Goal: Task Accomplishment & Management: Manage account settings

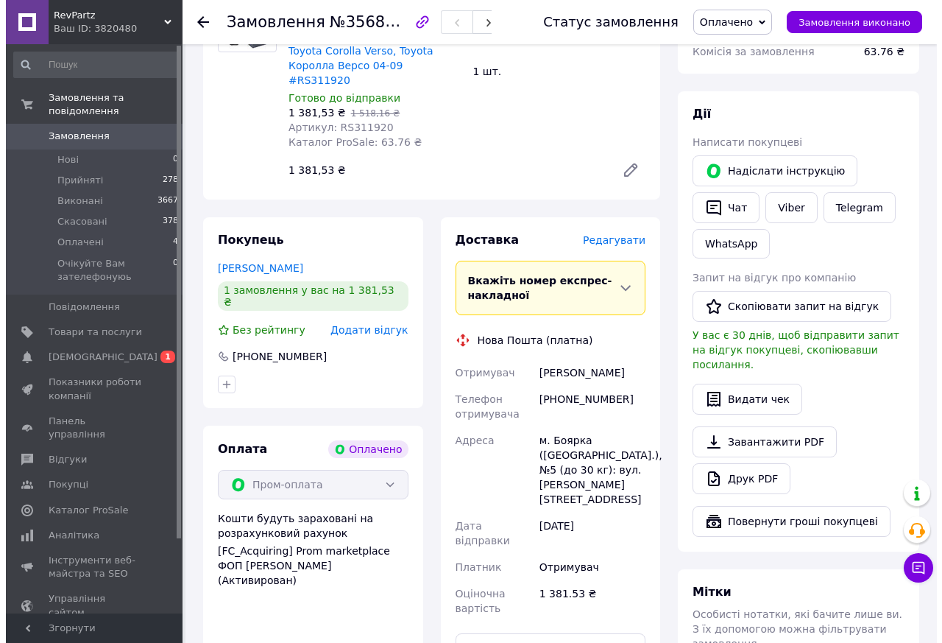
scroll to position [662, 0]
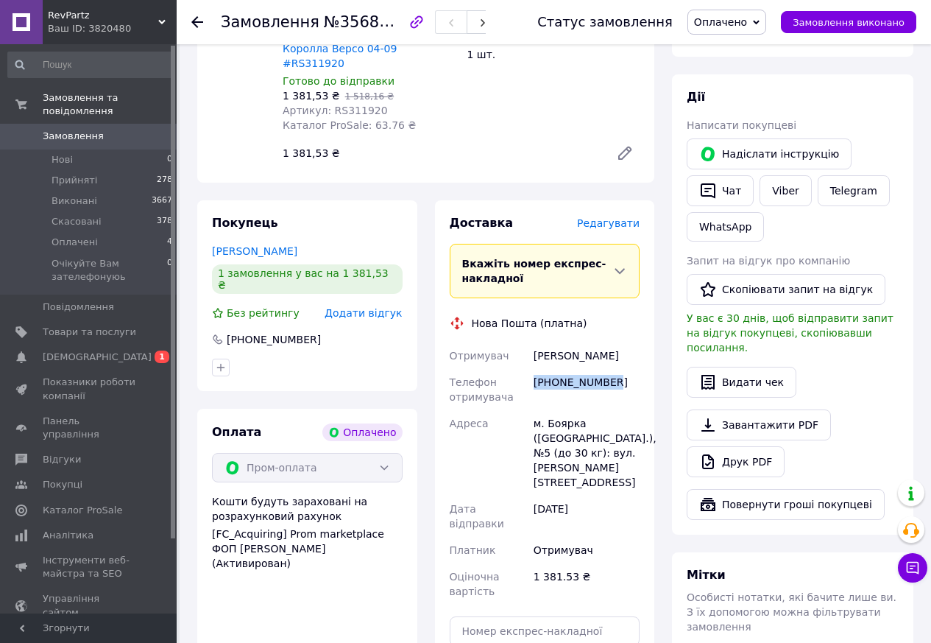
drag, startPoint x: 621, startPoint y: 339, endPoint x: 531, endPoint y: 343, distance: 89.9
click at [531, 369] on div "[PHONE_NUMBER]" at bounding box center [587, 389] width 112 height 41
copy div "[PHONE_NUMBER]"
click at [559, 342] on div "[PERSON_NAME]" at bounding box center [587, 355] width 112 height 26
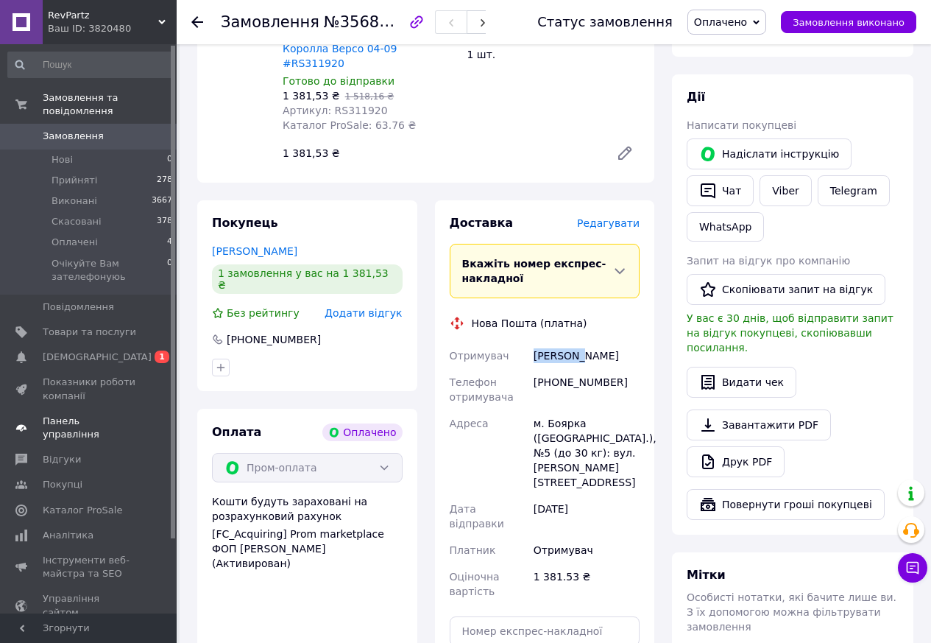
copy div "Гайовий"
click at [602, 342] on div "[PERSON_NAME]" at bounding box center [587, 355] width 112 height 26
copy div "[PERSON_NAME]"
click at [614, 217] on span "Редагувати" at bounding box center [608, 223] width 63 height 12
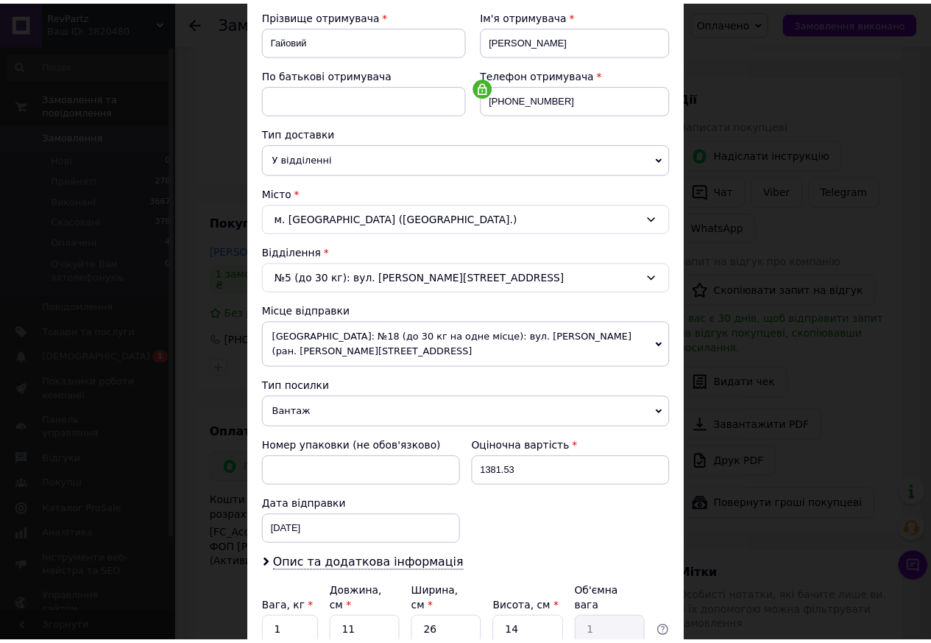
scroll to position [350, 0]
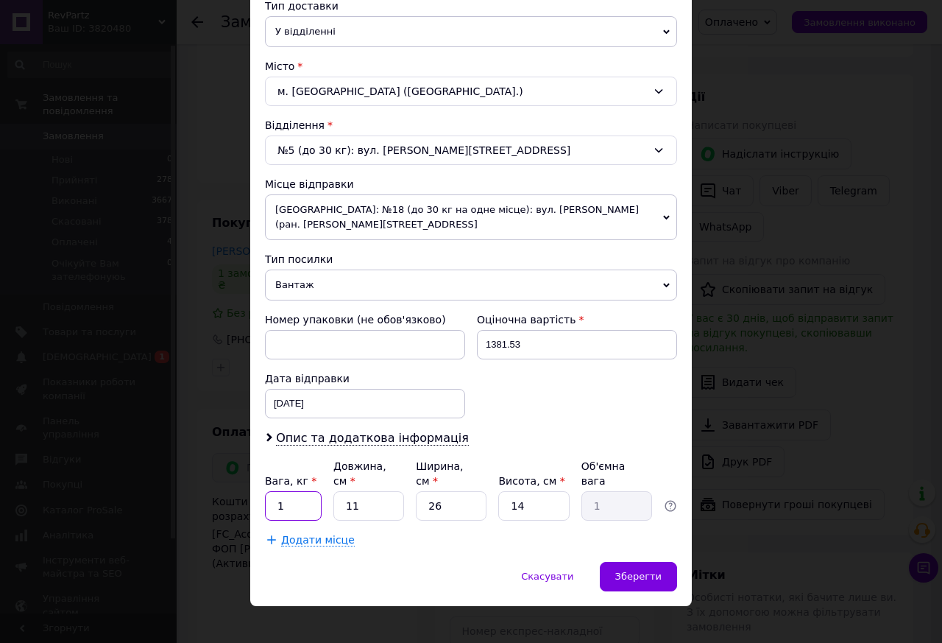
drag, startPoint x: 287, startPoint y: 492, endPoint x: 261, endPoint y: 486, distance: 27.1
click at [261, 486] on div "Спосіб доставки Нова Пошта (платна) Платник Отримувач Відправник Прізвище отрим…" at bounding box center [471, 154] width 442 height 815
type input "5"
type input "2"
type input "0.18"
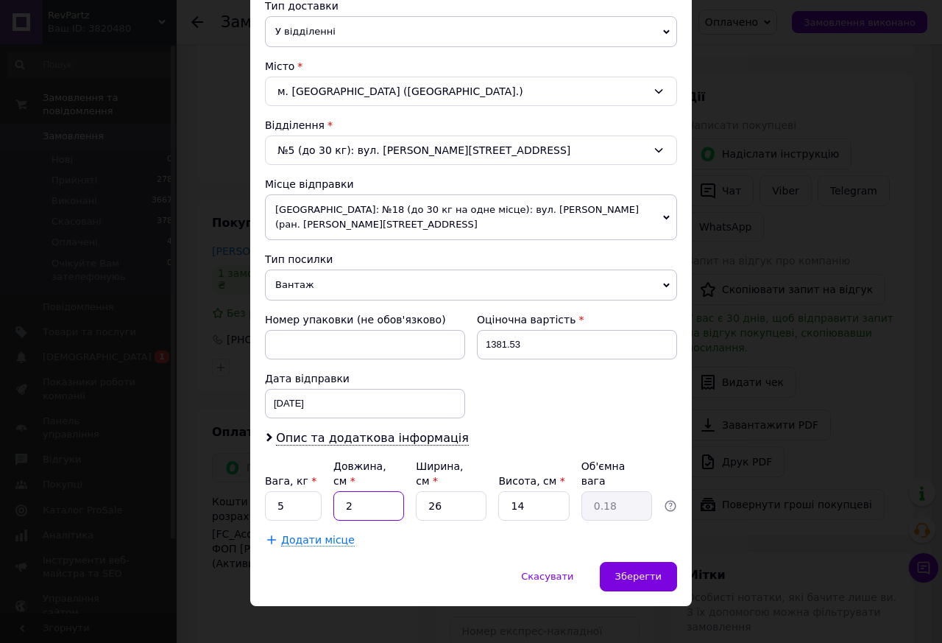
type input "20"
type input "1.82"
type input "20"
type input "2"
type input "0.14"
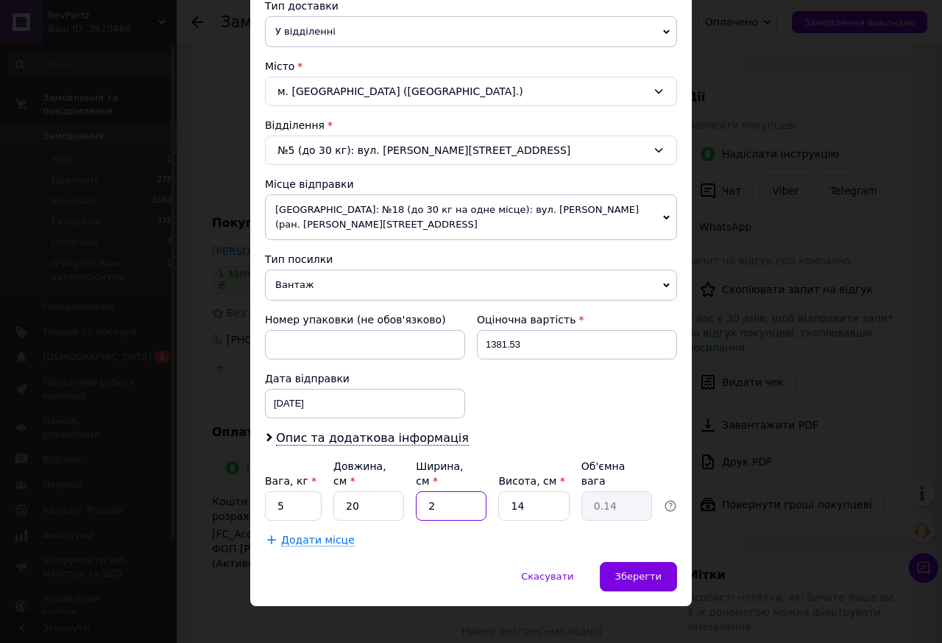
type input "20"
type input "1.4"
type input "20"
type input "5"
type input "0.5"
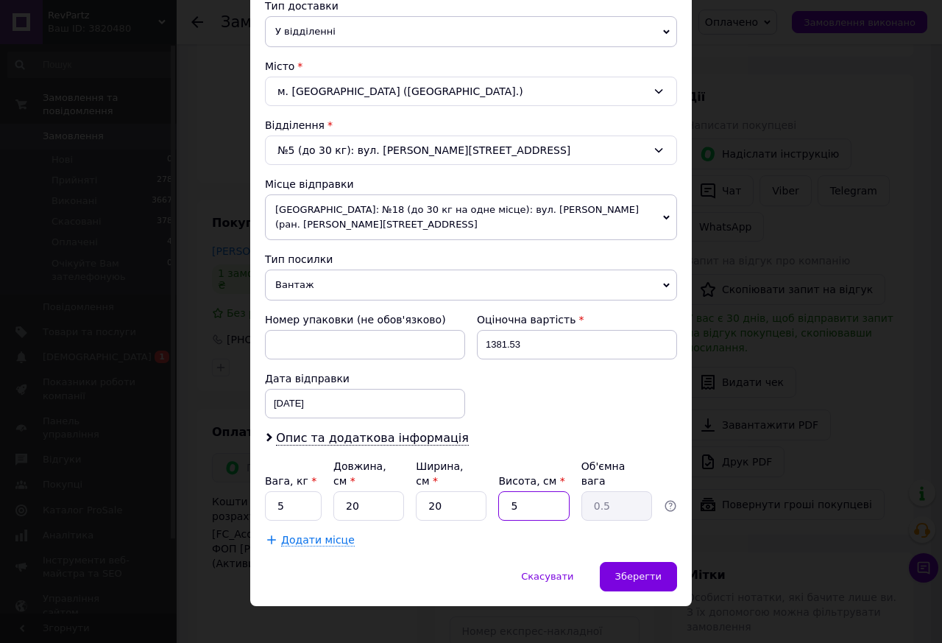
type input "50"
type input "5"
type input "50"
click at [640, 570] on span "Зберегти" at bounding box center [638, 575] width 46 height 11
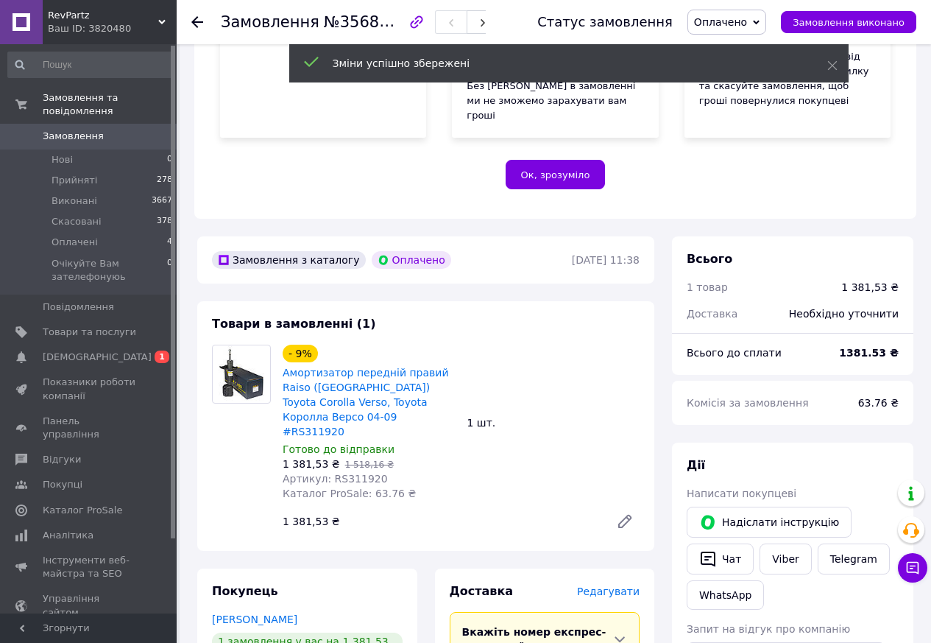
scroll to position [810, 0]
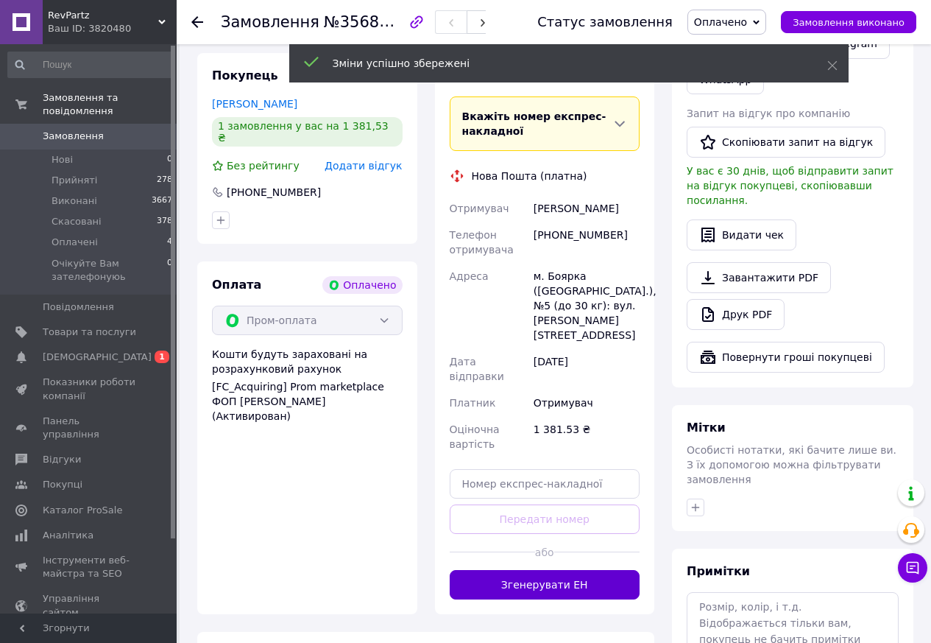
click at [556, 570] on button "Згенерувати ЕН" at bounding box center [545, 584] width 191 height 29
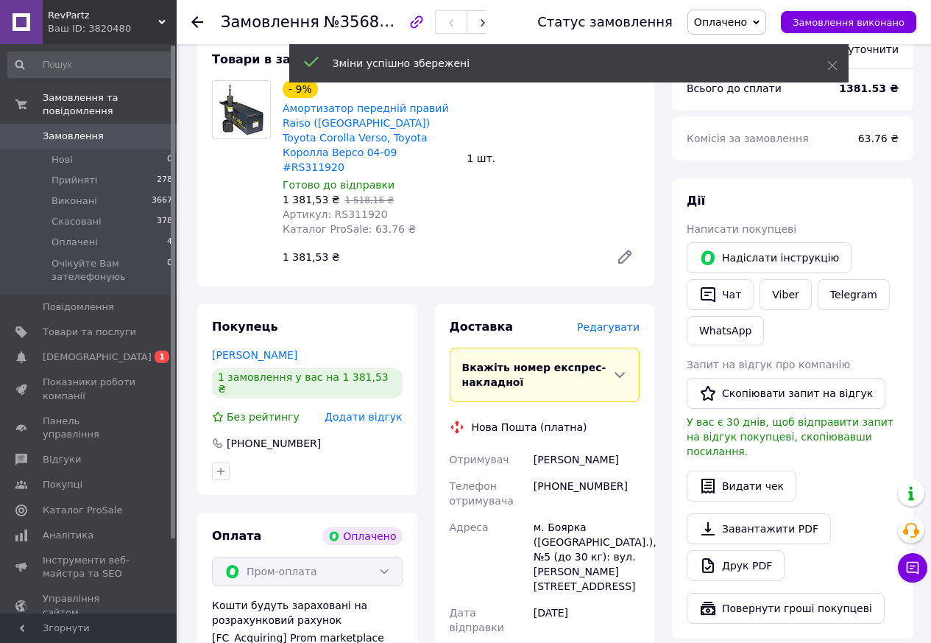
scroll to position [294, 0]
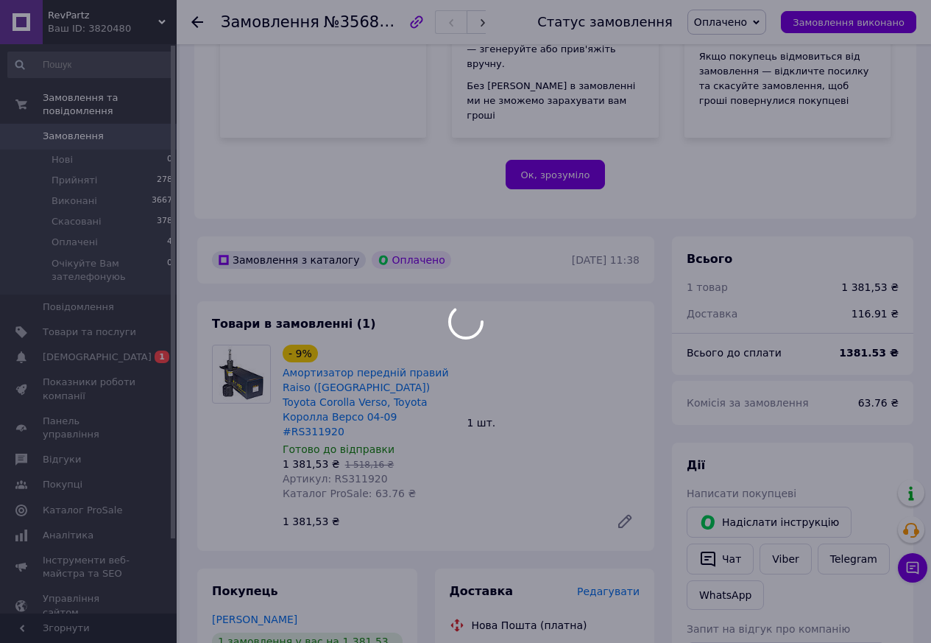
click at [354, 432] on body "RevPartz Ваш ID: 3820480 Сайт RevPartz Кабінет покупця Перевірити стан системи …" at bounding box center [465, 577] width 931 height 1742
click at [354, 432] on div at bounding box center [465, 321] width 931 height 643
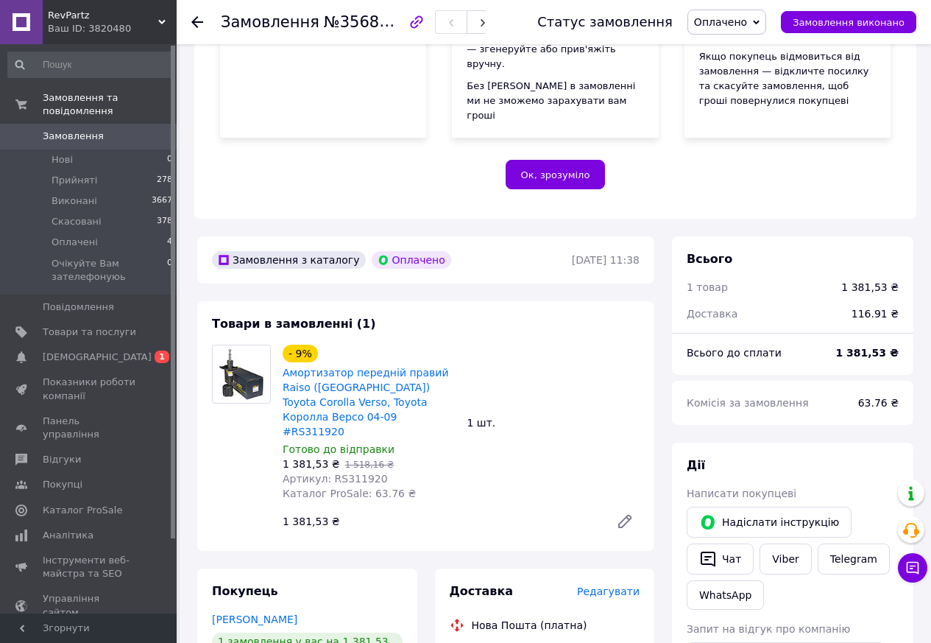
click at [353, 473] on span "Артикул: RS311920" at bounding box center [335, 479] width 105 height 12
copy span "RS311920"
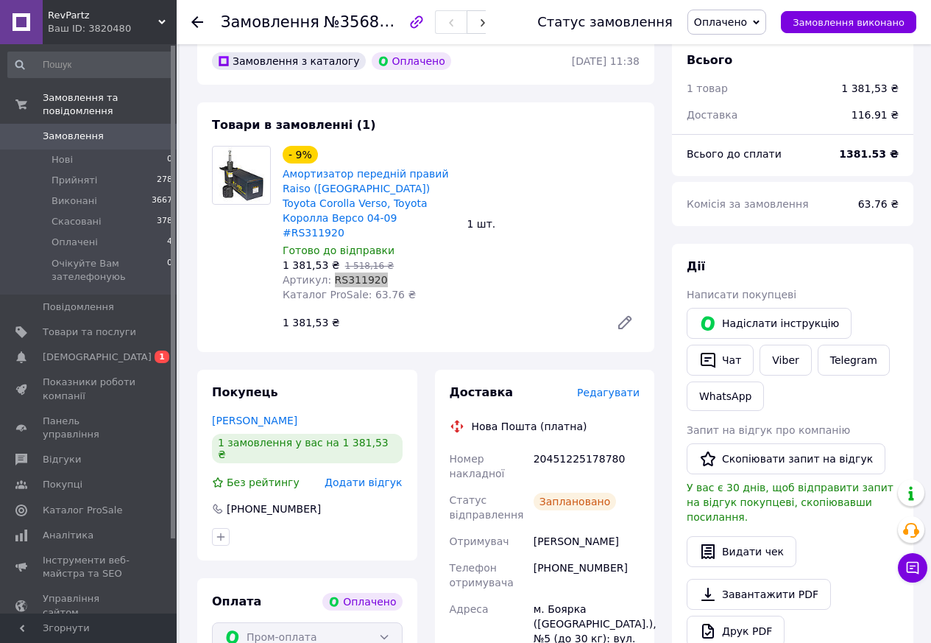
scroll to position [515, 0]
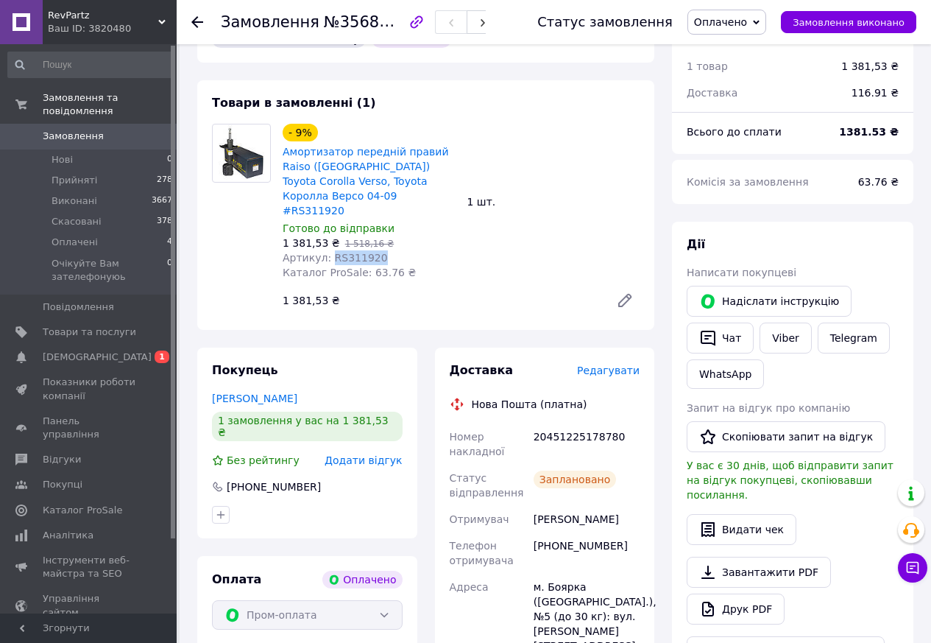
click at [572, 423] on div "20451225178780" at bounding box center [587, 443] width 112 height 41
copy div "20451225178780"
click at [89, 130] on span "Замовлення" at bounding box center [73, 136] width 61 height 13
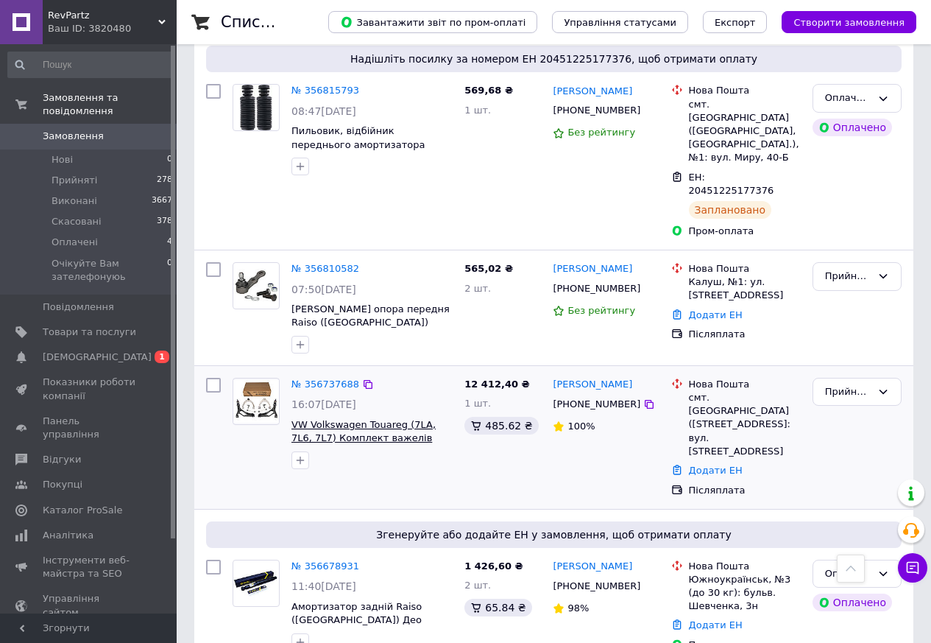
scroll to position [589, 0]
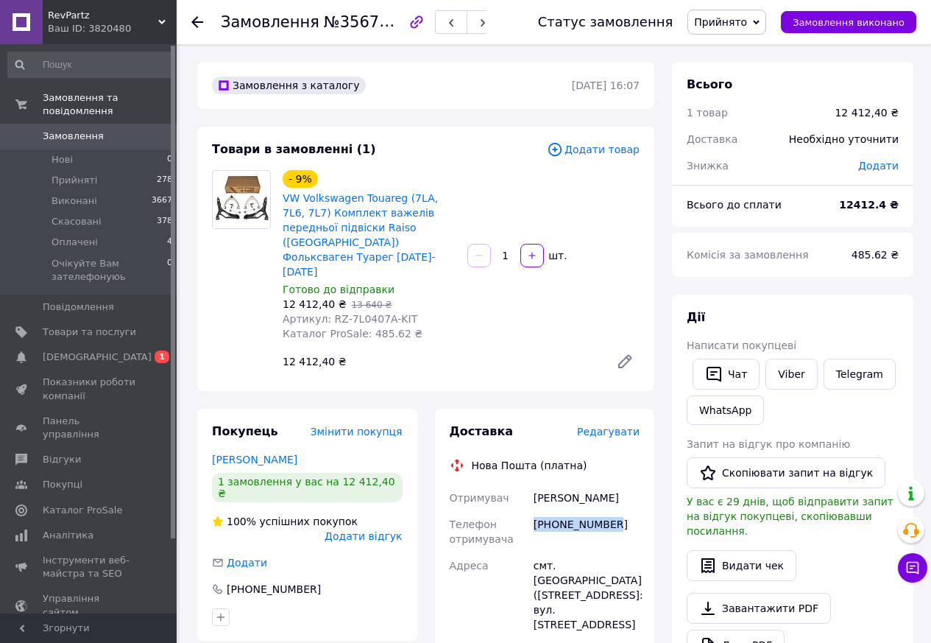
drag, startPoint x: 554, startPoint y: 495, endPoint x: 534, endPoint y: 496, distance: 19.9
click at [534, 511] on div "[PHONE_NUMBER]" at bounding box center [587, 531] width 112 height 41
copy div "[PHONE_NUMBER]"
click at [571, 484] on div "Прокопенко Сергій" at bounding box center [587, 497] width 112 height 26
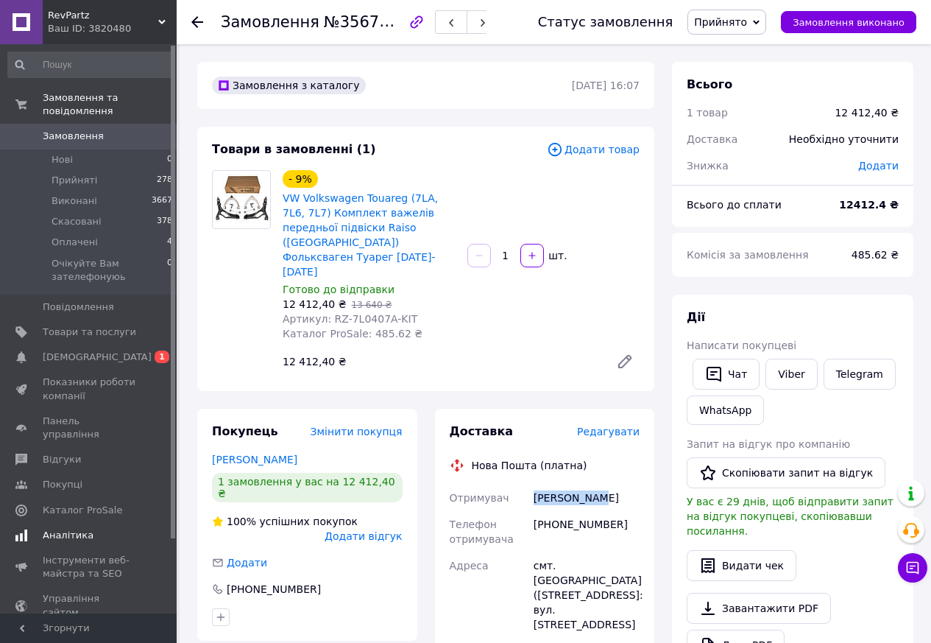
copy div "Прокопенко"
click at [619, 484] on div "Прокопенко Сергій" at bounding box center [587, 497] width 112 height 26
copy div "Сергій"
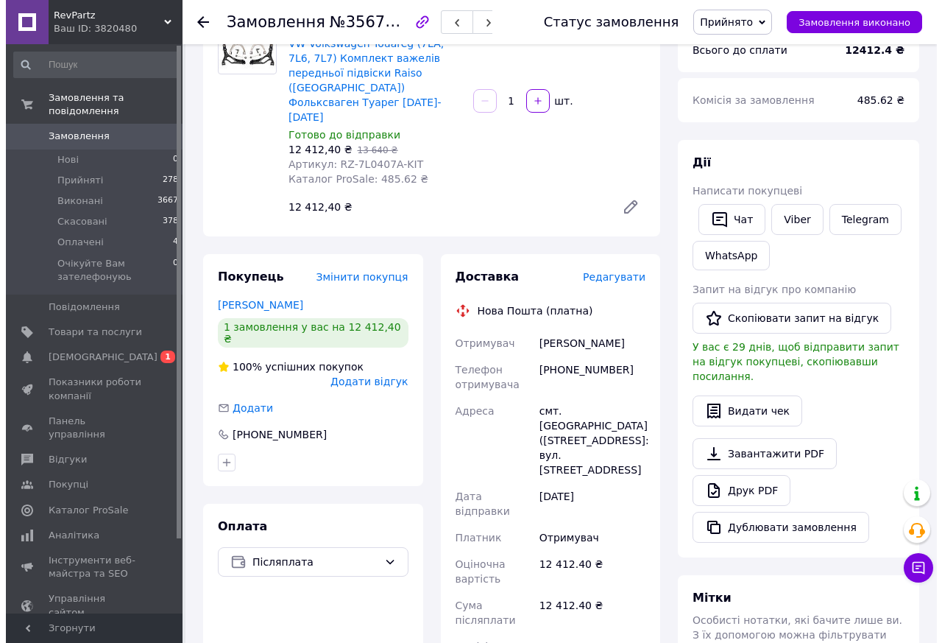
scroll to position [147, 0]
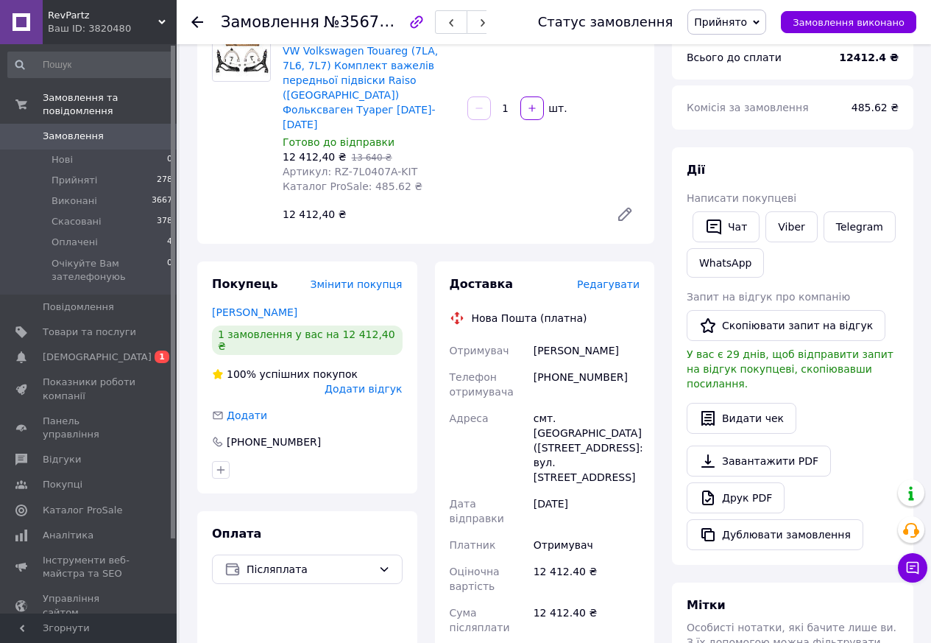
click at [598, 278] on span "Редагувати" at bounding box center [608, 284] width 63 height 12
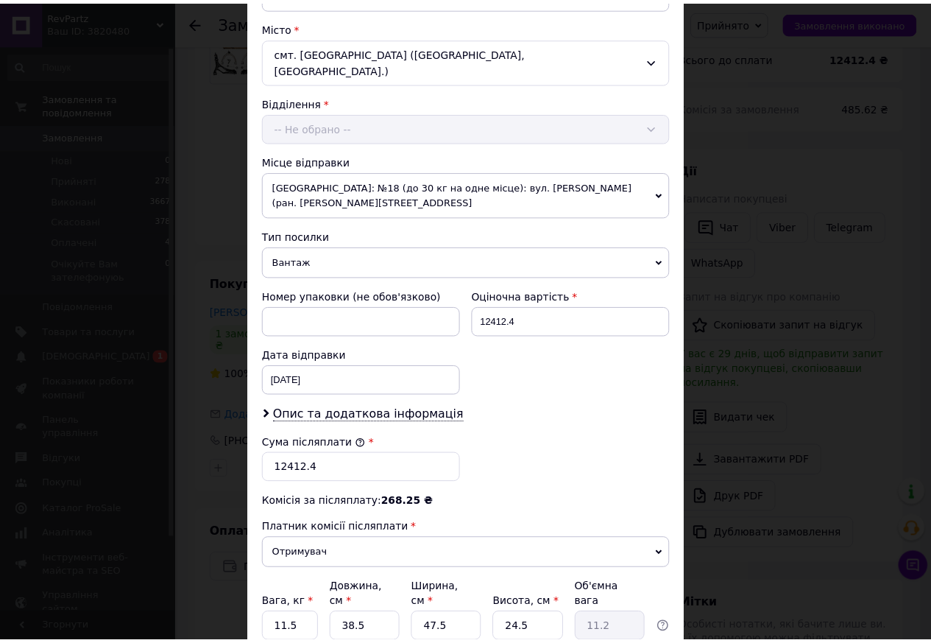
scroll to position [495, 0]
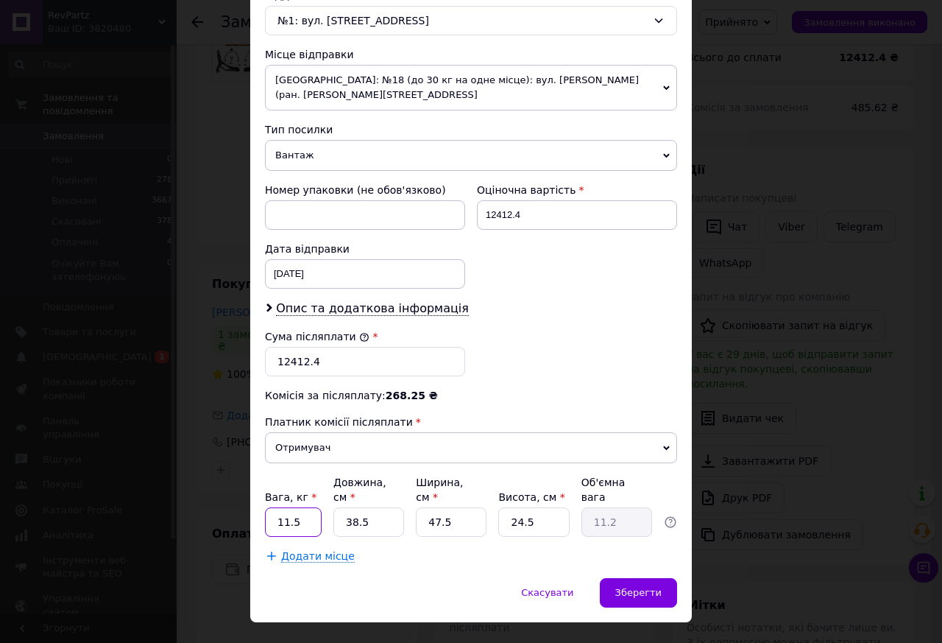
drag, startPoint x: 286, startPoint y: 489, endPoint x: 272, endPoint y: 487, distance: 14.1
click at [272, 507] on input "11.5" at bounding box center [293, 521] width 57 height 29
type input "25.5"
click at [642, 587] on span "Зберегти" at bounding box center [638, 592] width 46 height 11
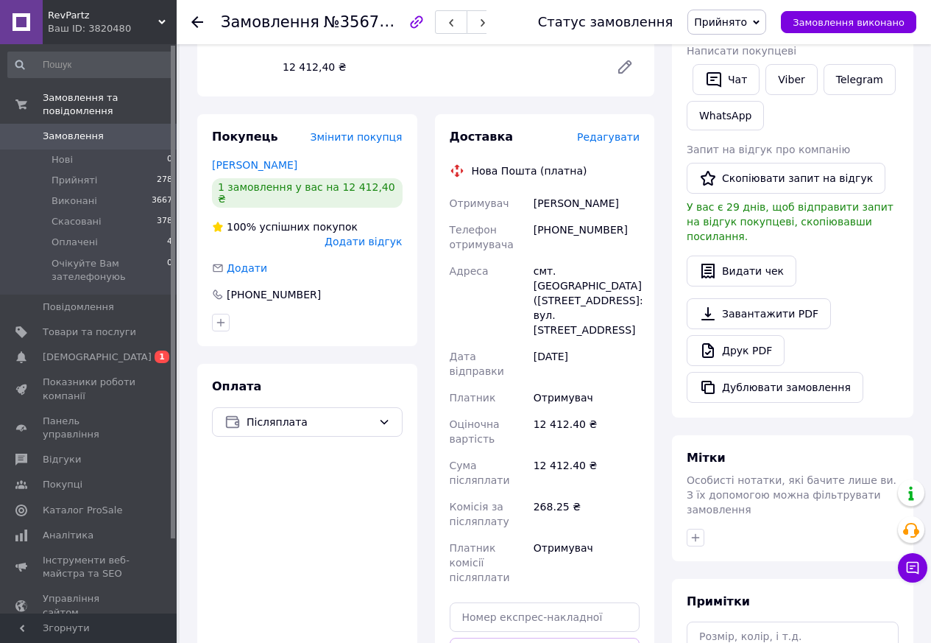
scroll to position [221, 0]
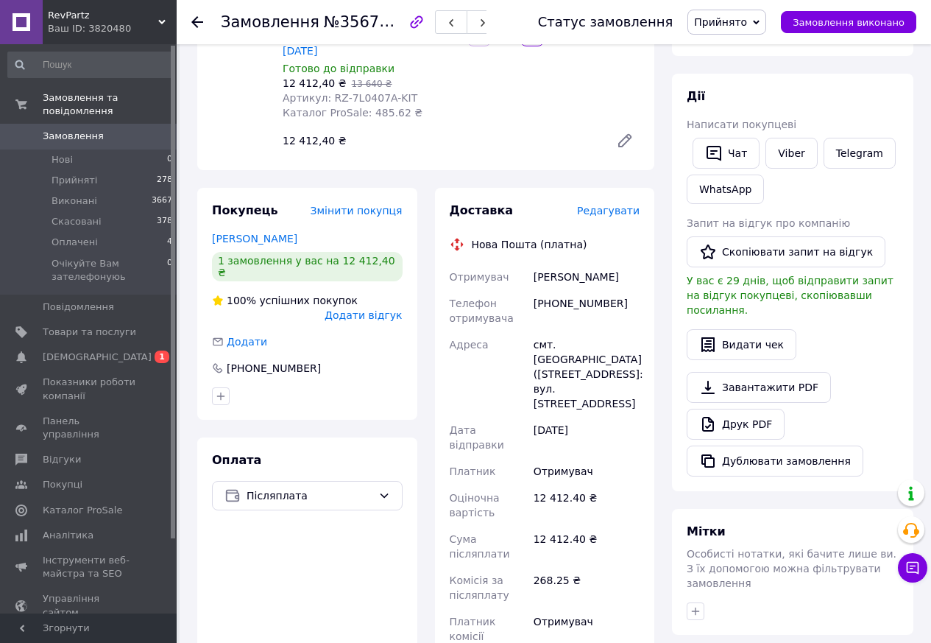
click at [584, 331] on div "смт. [GEOGRAPHIC_DATA] ([STREET_ADDRESS]: вул. [STREET_ADDRESS]" at bounding box center [587, 373] width 112 height 85
copy div "Володарка"
